Goal: Entertainment & Leisure: Consume media (video, audio)

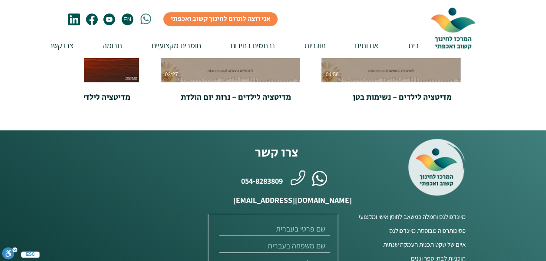
scroll to position [434, 0]
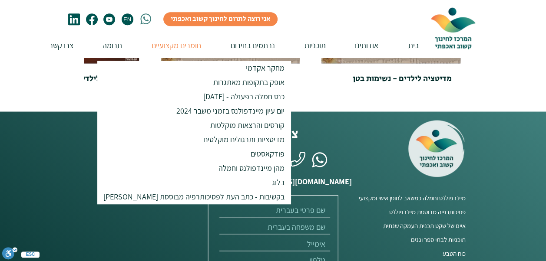
click at [197, 46] on p "חומרים מקצועיים" at bounding box center [176, 45] width 58 height 25
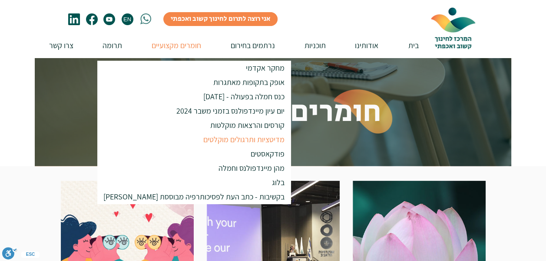
click at [221, 142] on p "מדיטציות ותרגולים מוקלטים" at bounding box center [243, 139] width 89 height 14
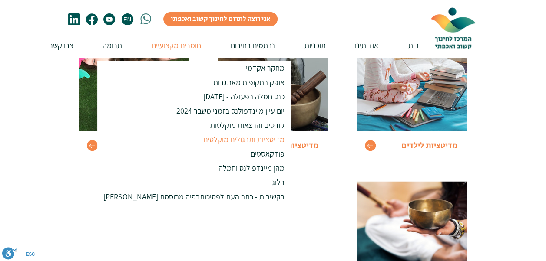
scroll to position [174, 0]
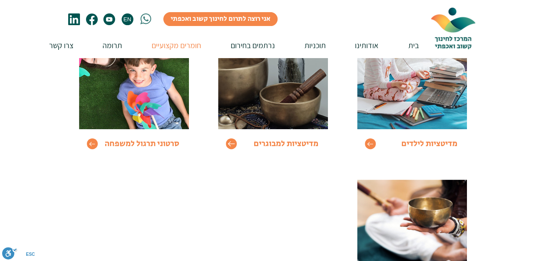
click at [230, 145] on icon "Go to" at bounding box center [230, 143] width 7 height 7
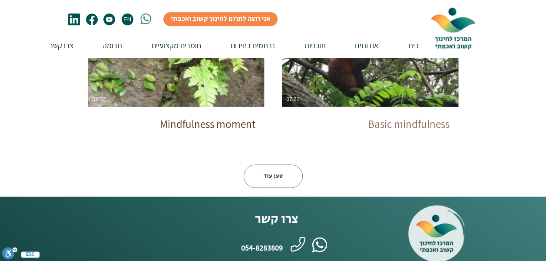
scroll to position [564, 0]
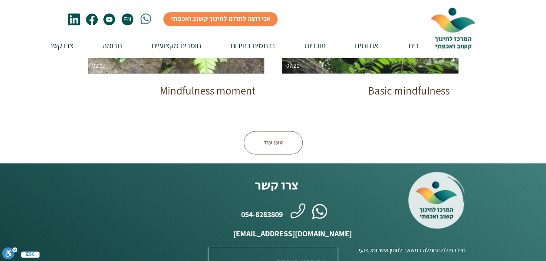
click at [270, 148] on button "טען עוד" at bounding box center [273, 142] width 59 height 23
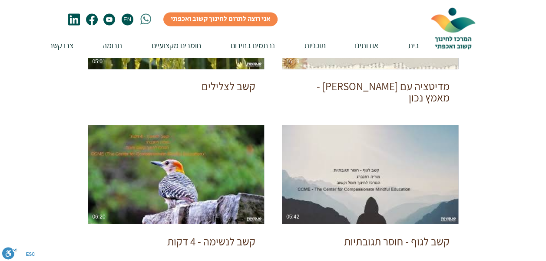
scroll to position [738, 0]
